Goal: Navigation & Orientation: Find specific page/section

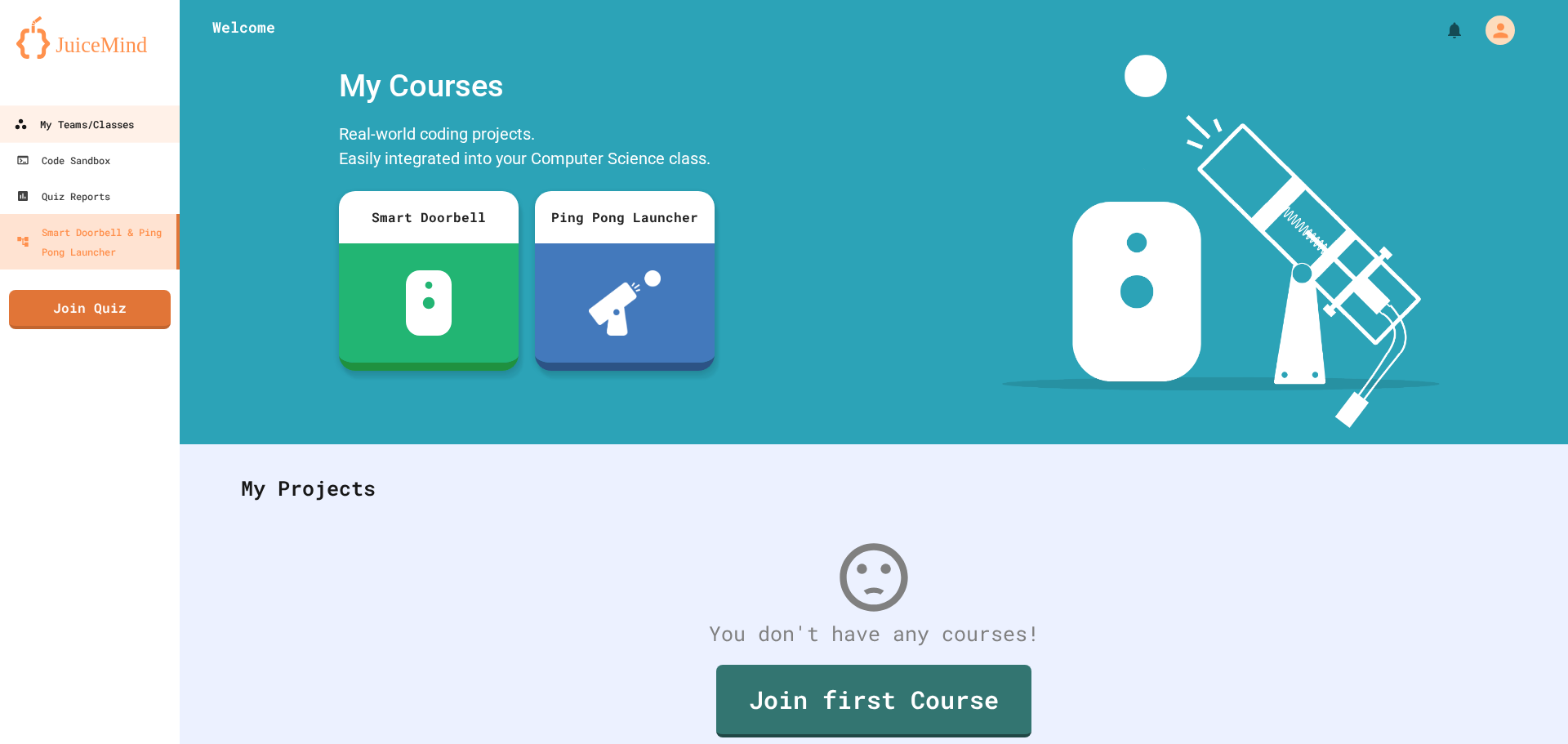
click at [155, 106] on link "My Teams/Classes" at bounding box center [90, 123] width 186 height 37
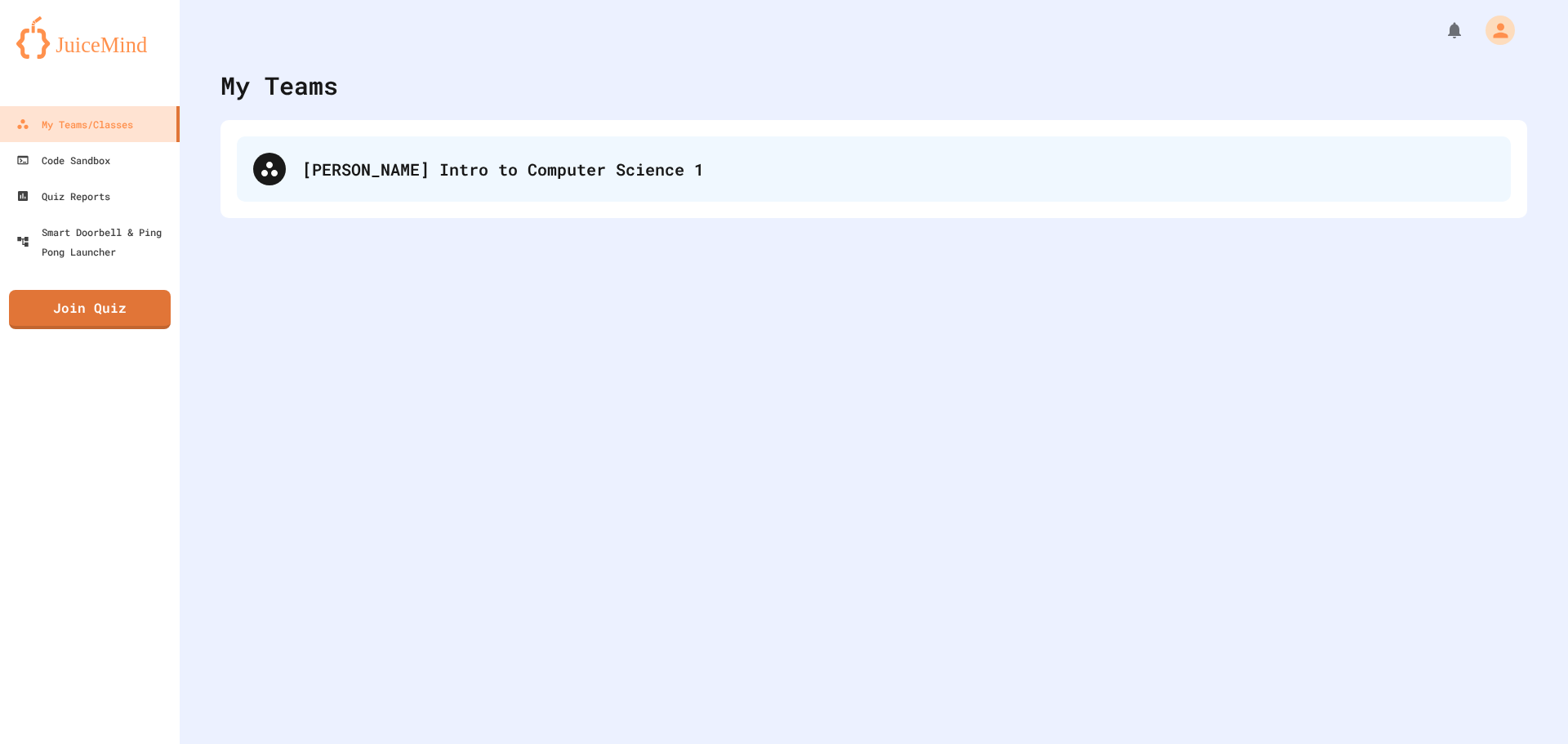
click at [350, 136] on div "[PERSON_NAME] Intro to Computer Science 1" at bounding box center [873, 168] width 1274 height 65
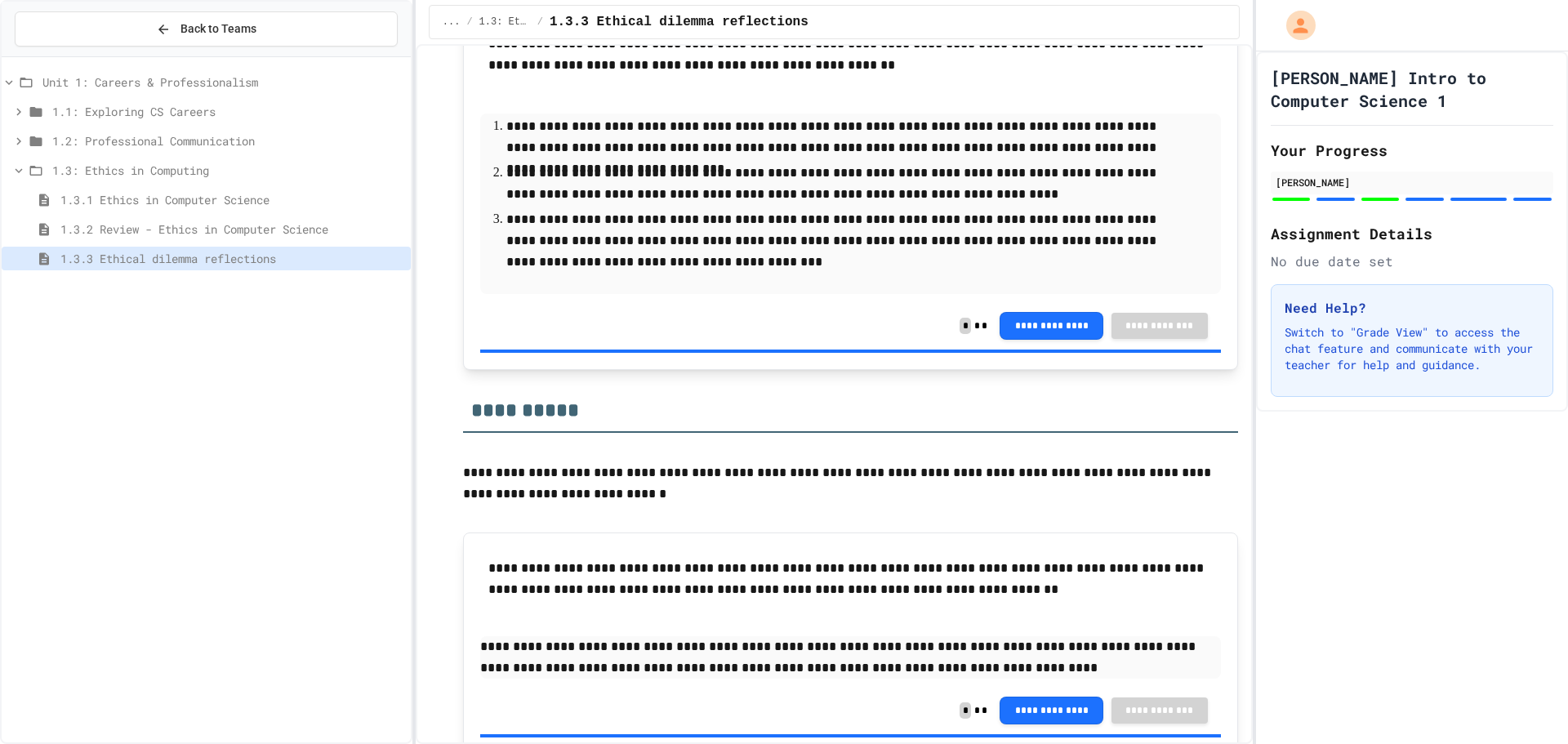
scroll to position [2600, 0]
